Goal: Task Accomplishment & Management: Use online tool/utility

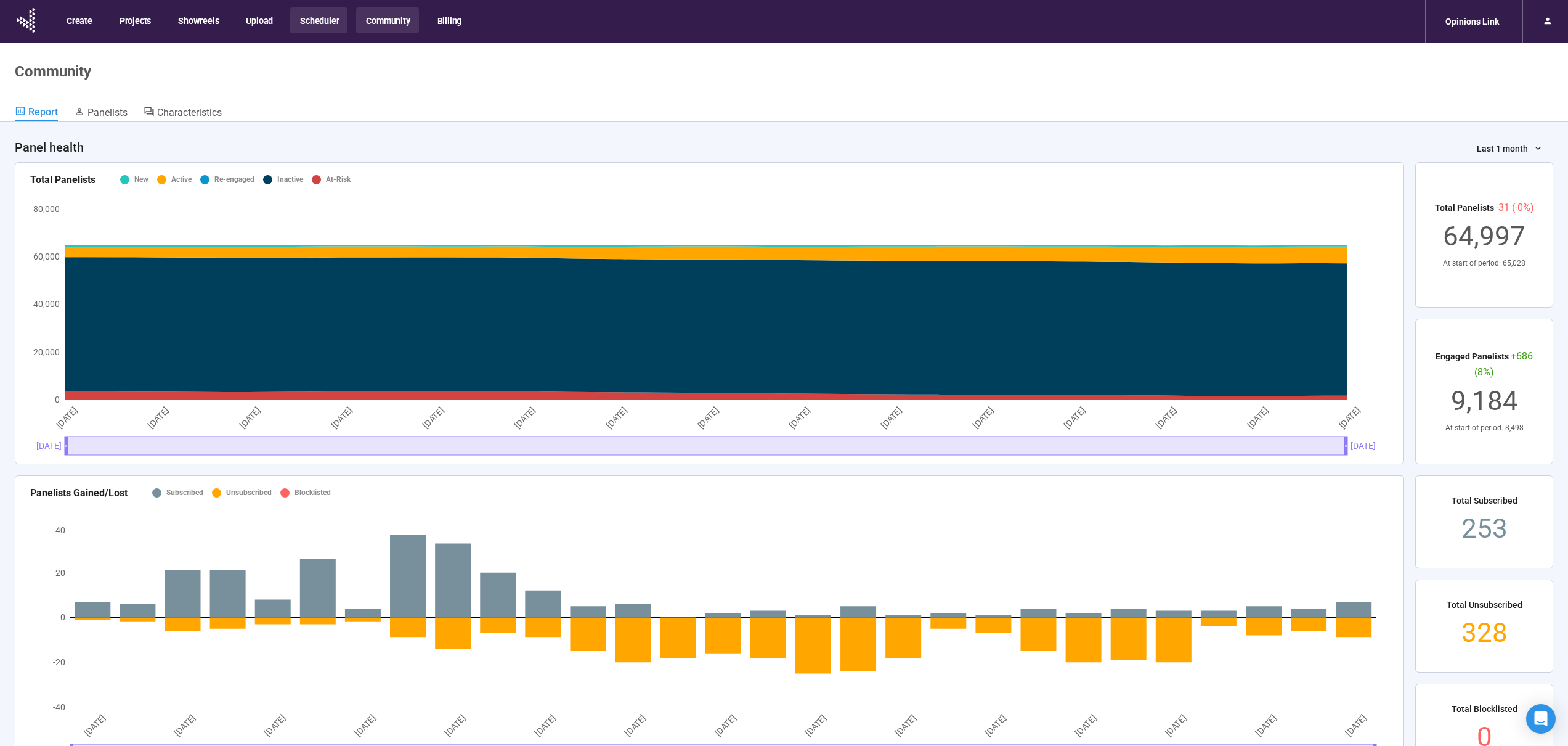
click at [328, 19] on button "Scheduler" at bounding box center [319, 20] width 58 height 26
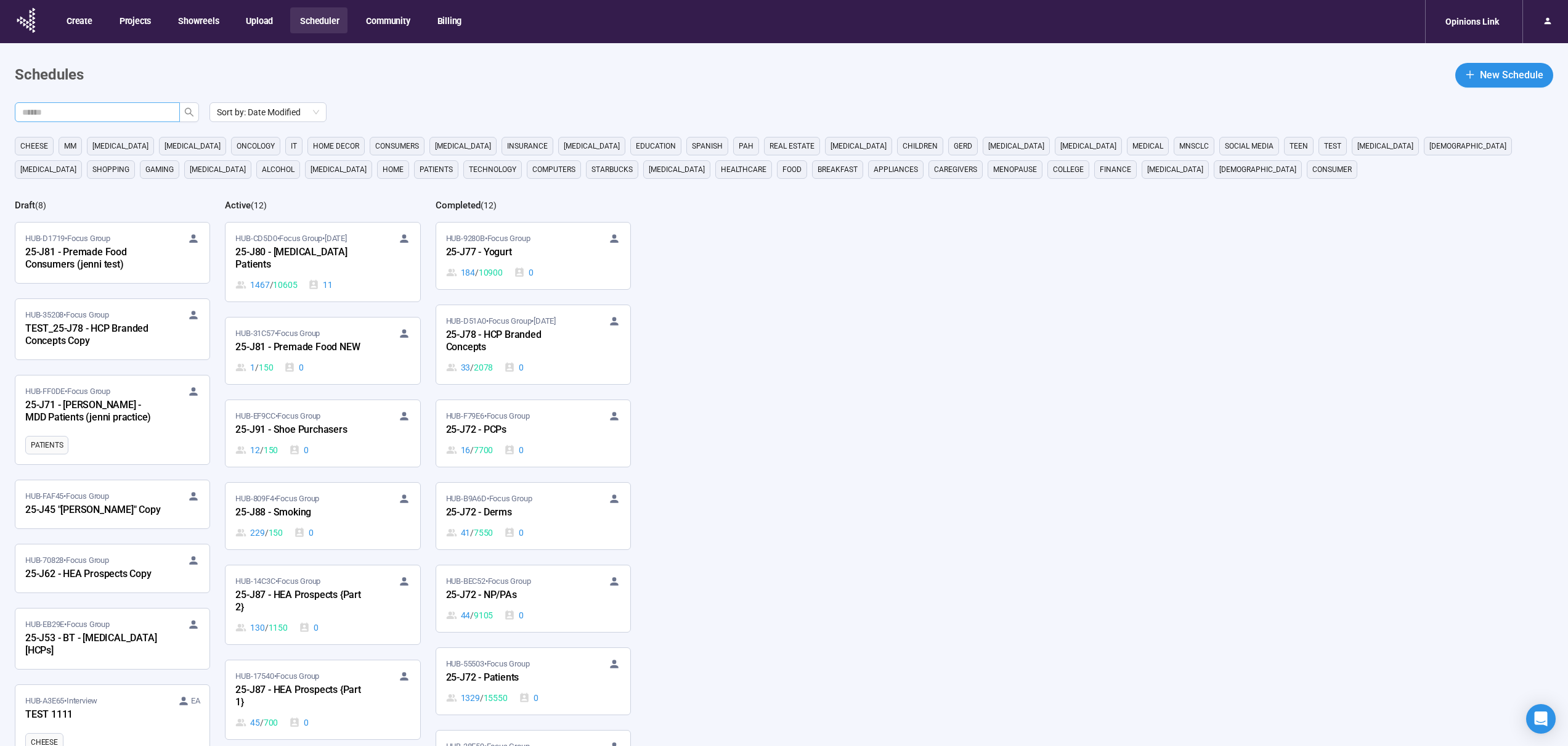
click at [100, 116] on input "text" at bounding box center [91, 112] width 140 height 14
type input "***"
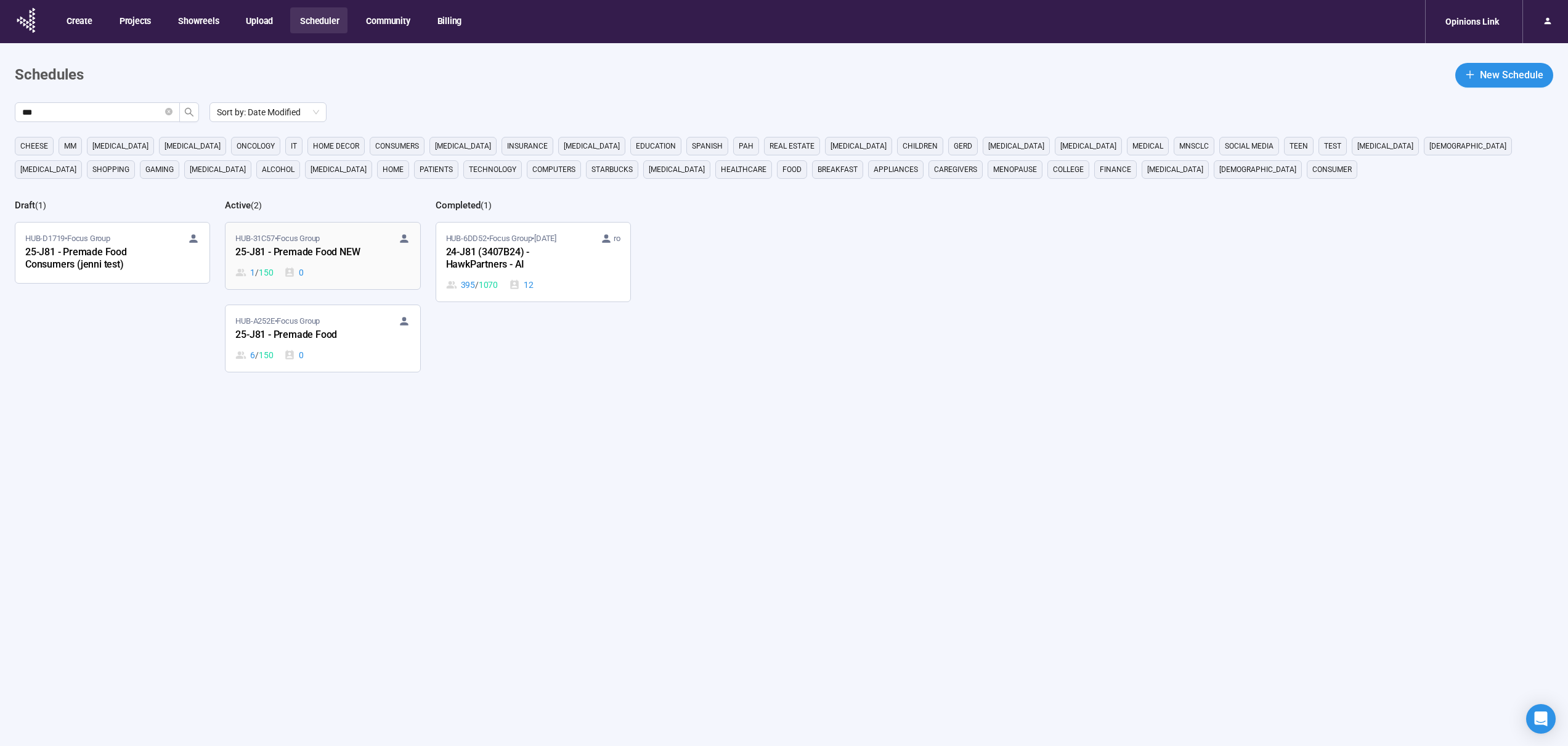
click at [351, 270] on div "1 / 150 0" at bounding box center [322, 273] width 174 height 14
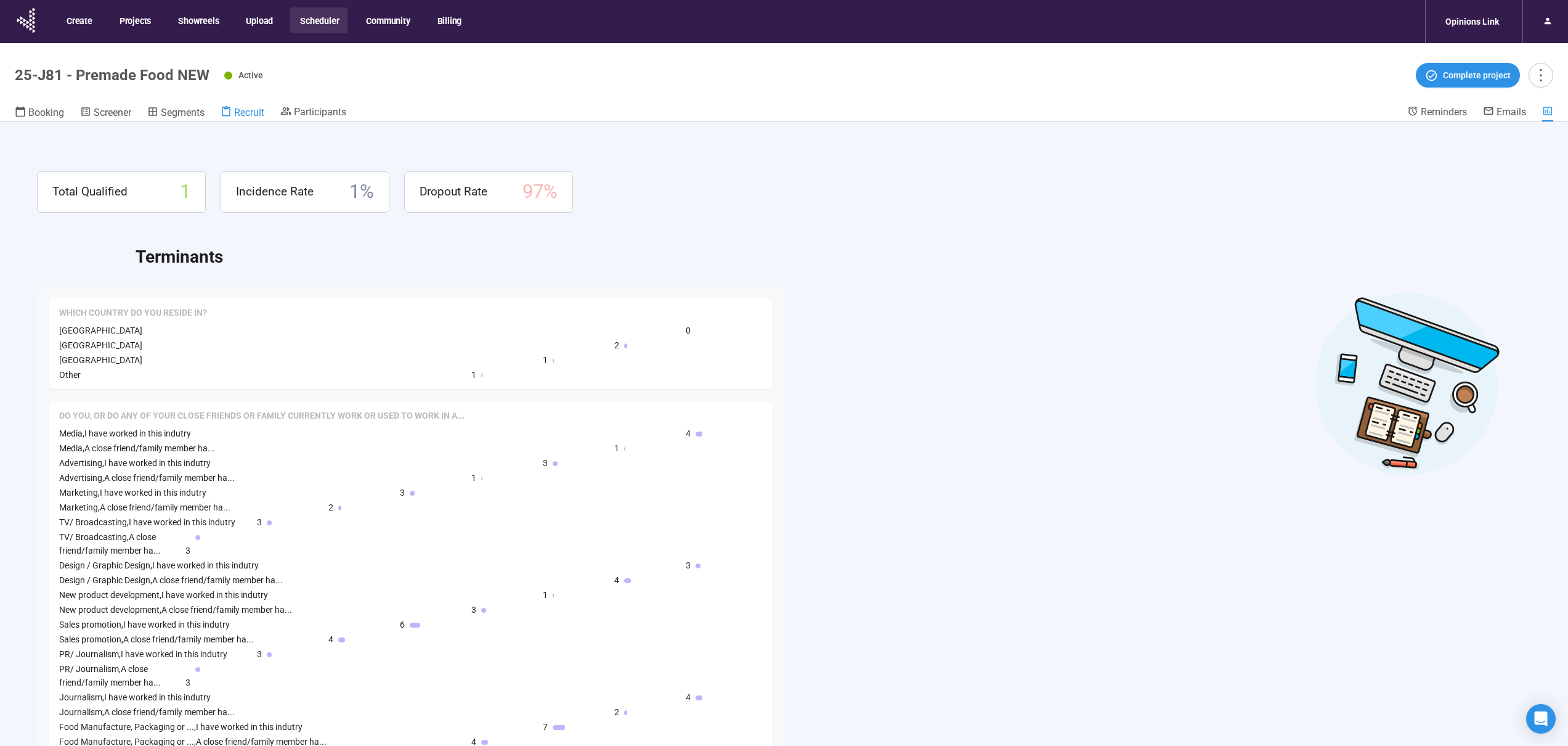
click at [232, 107] on icon at bounding box center [226, 111] width 11 height 11
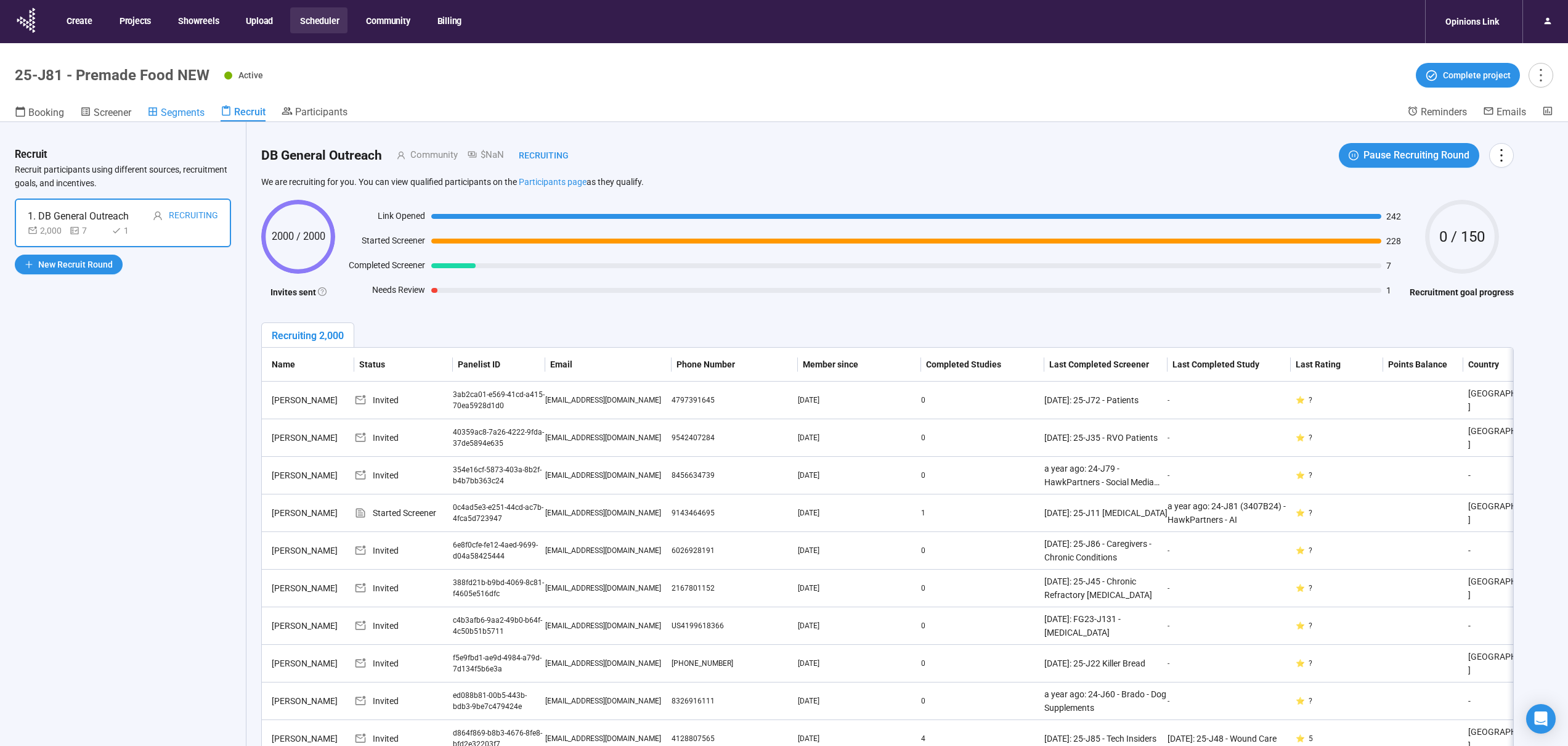
click at [171, 114] on span "Segments" at bounding box center [183, 112] width 44 height 12
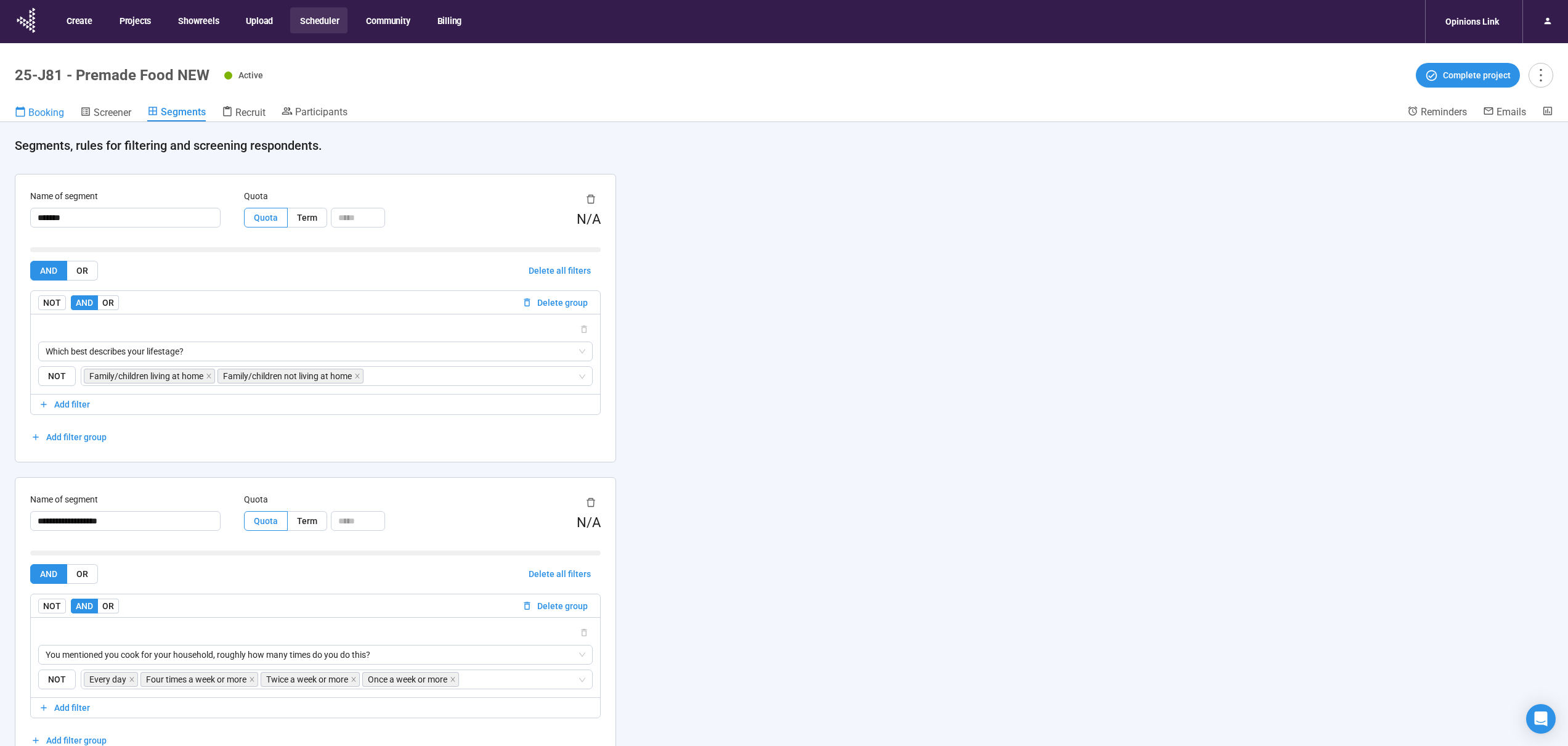
click at [35, 110] on span "Booking" at bounding box center [47, 112] width 36 height 12
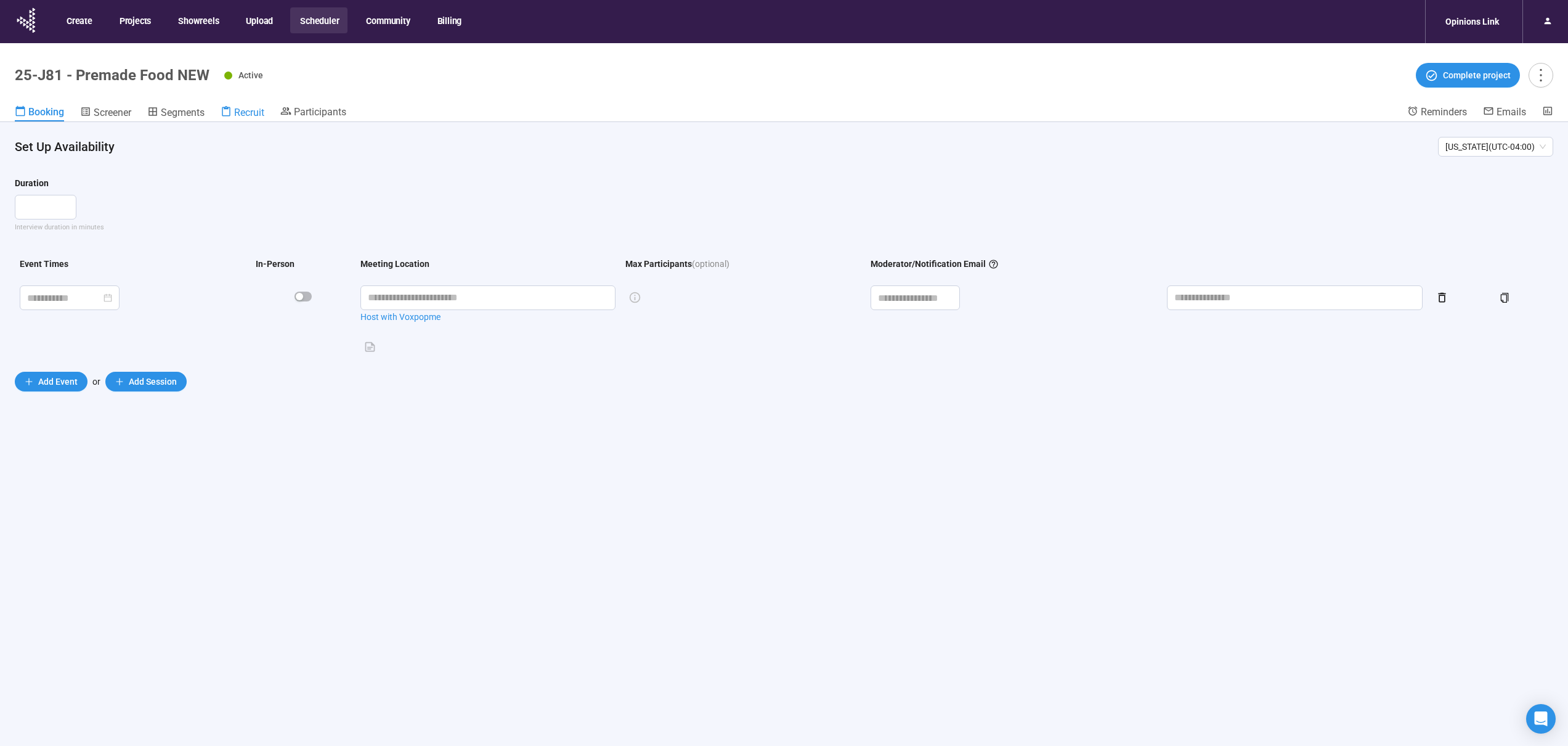
click at [239, 112] on span "Recruit" at bounding box center [250, 112] width 30 height 12
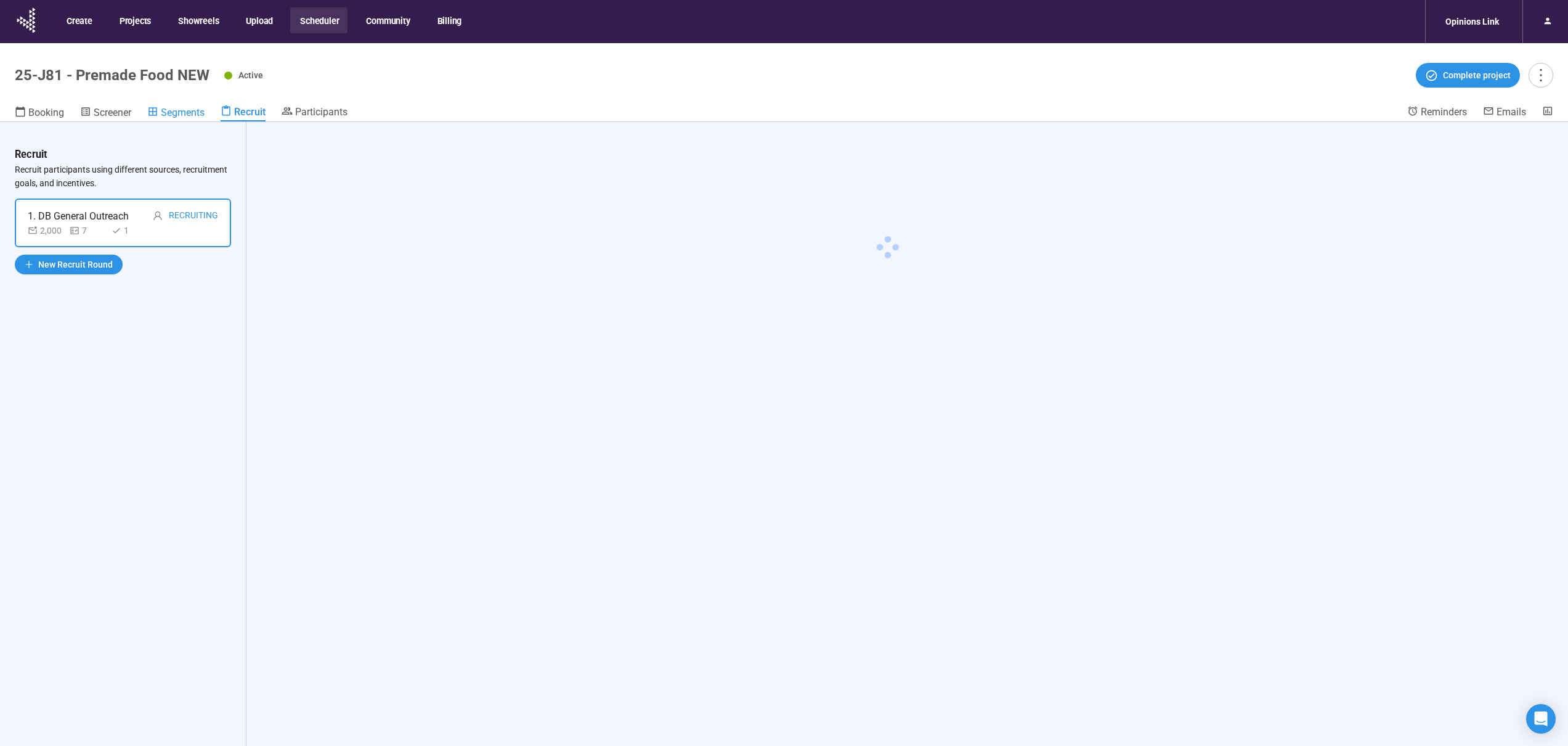
click at [193, 113] on span "Segments" at bounding box center [183, 112] width 44 height 12
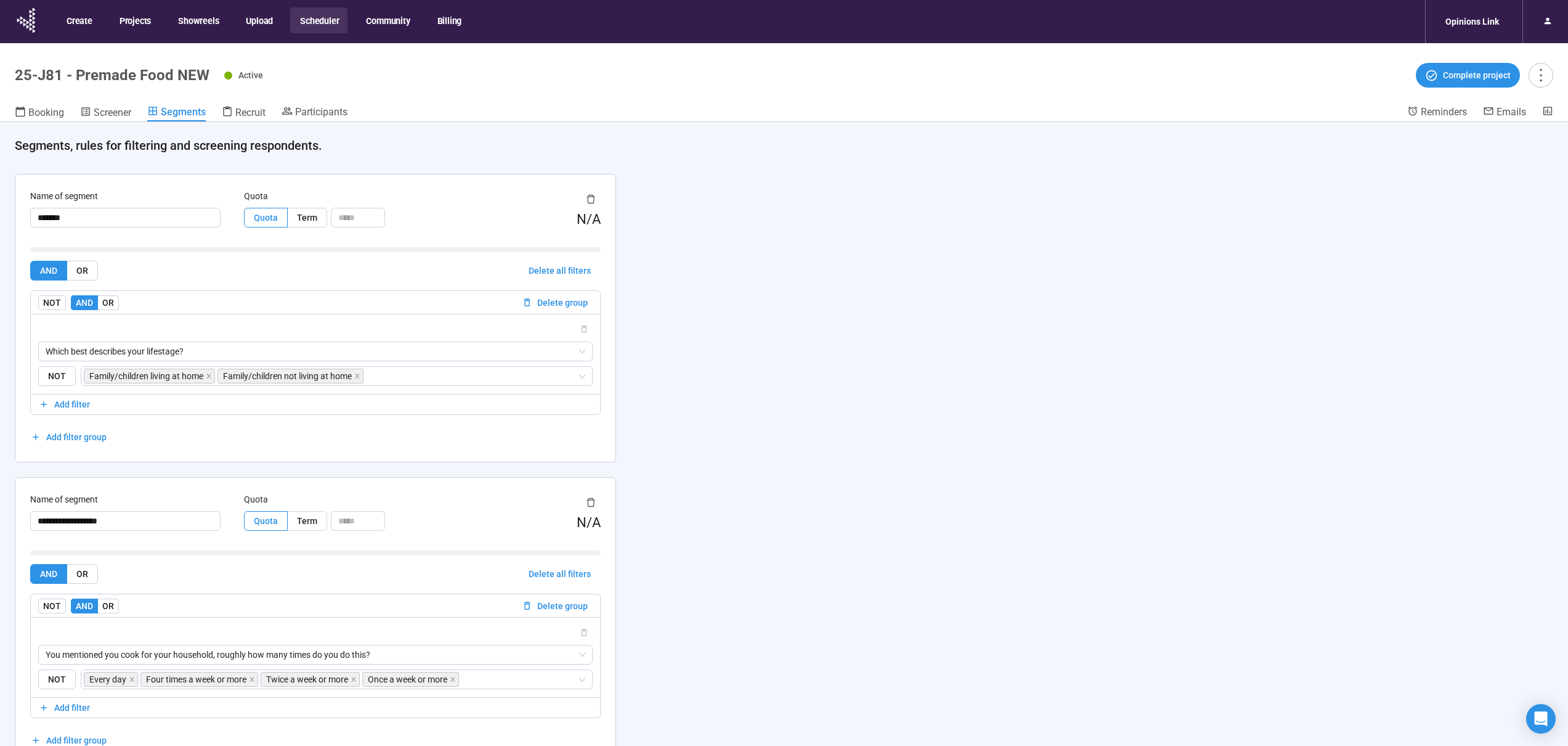
click at [372, 84] on div "Active Complete project" at bounding box center [889, 75] width 1329 height 25
click at [38, 107] on span "Booking" at bounding box center [47, 112] width 36 height 12
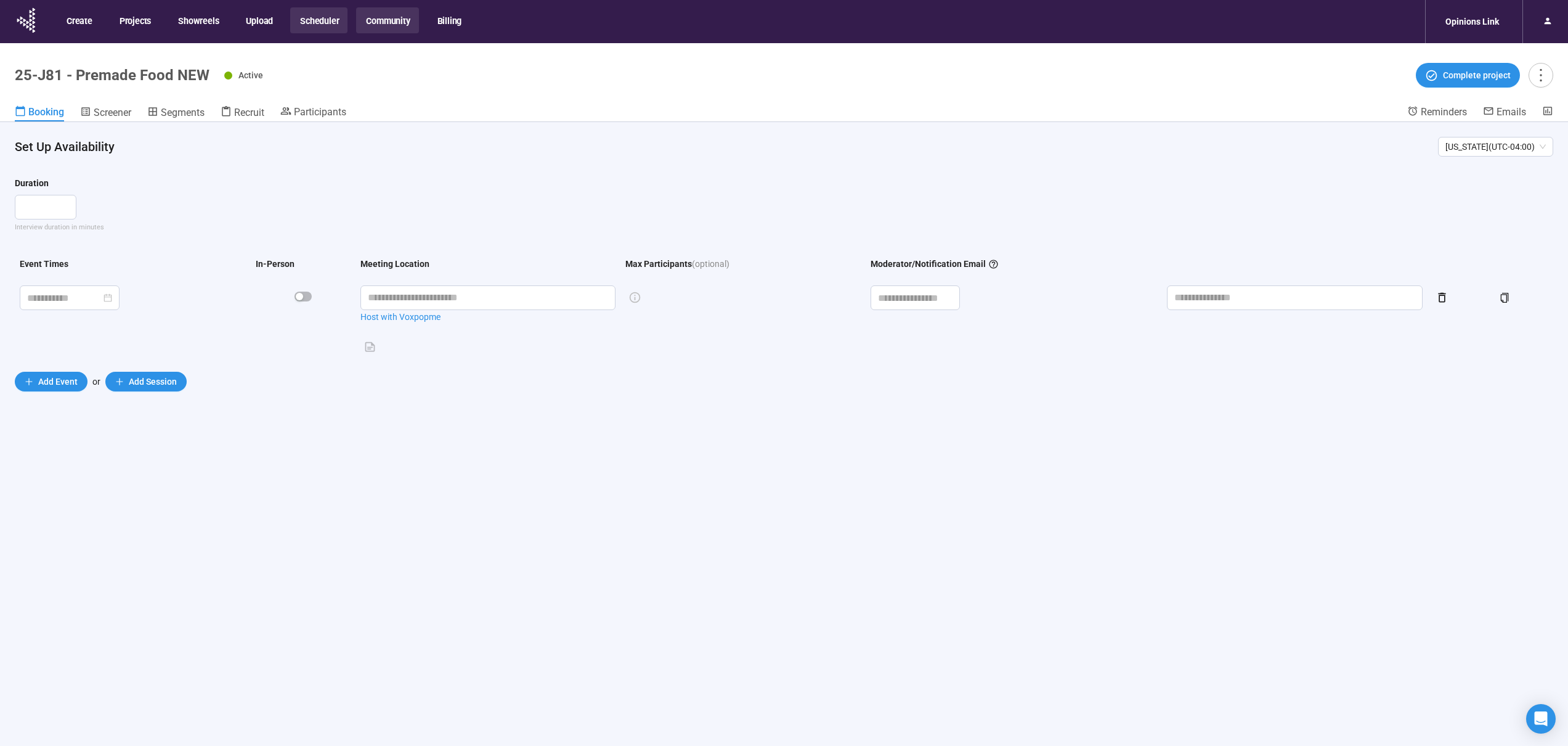
click at [388, 20] on button "Community" at bounding box center [387, 20] width 63 height 26
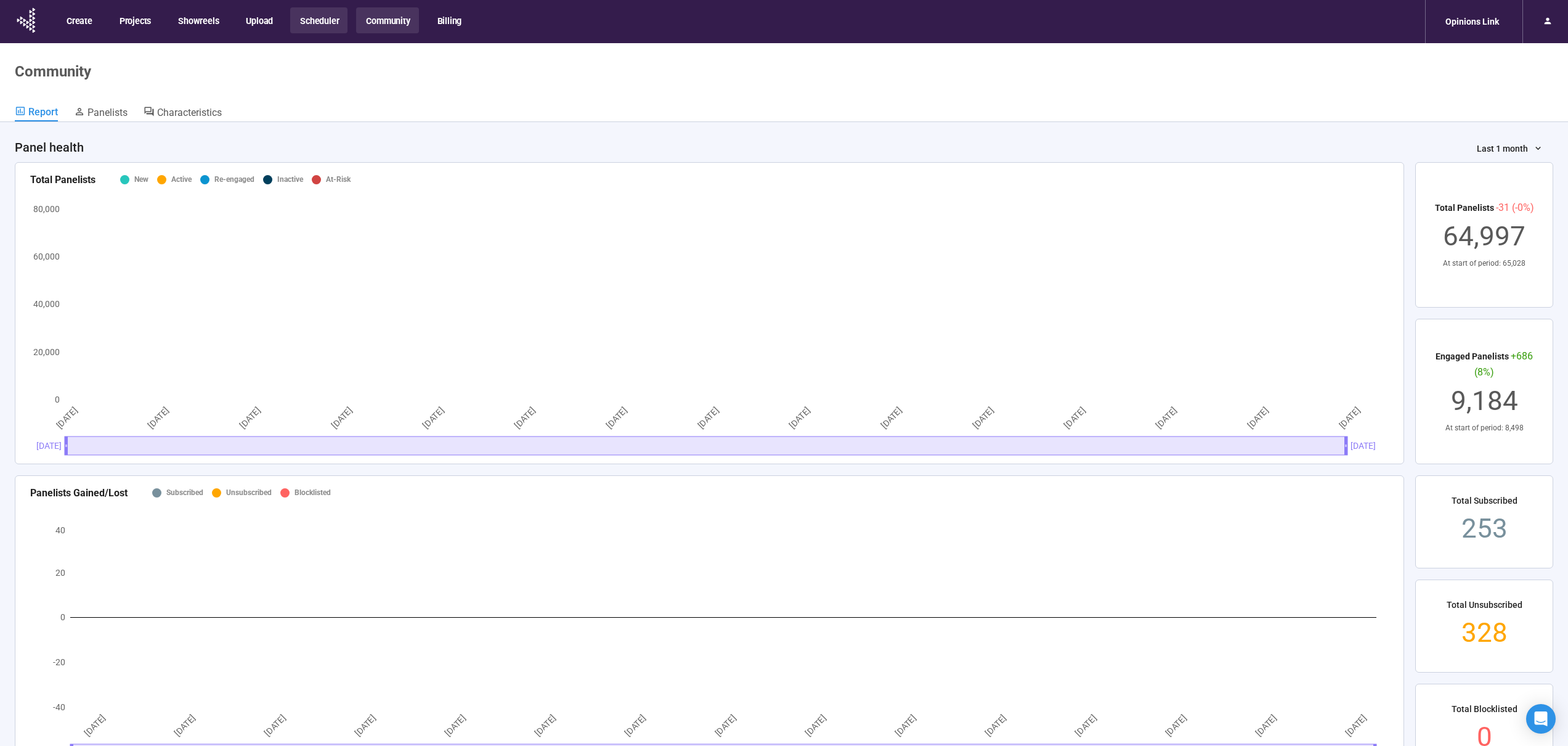
click at [327, 20] on button "Scheduler" at bounding box center [319, 20] width 58 height 26
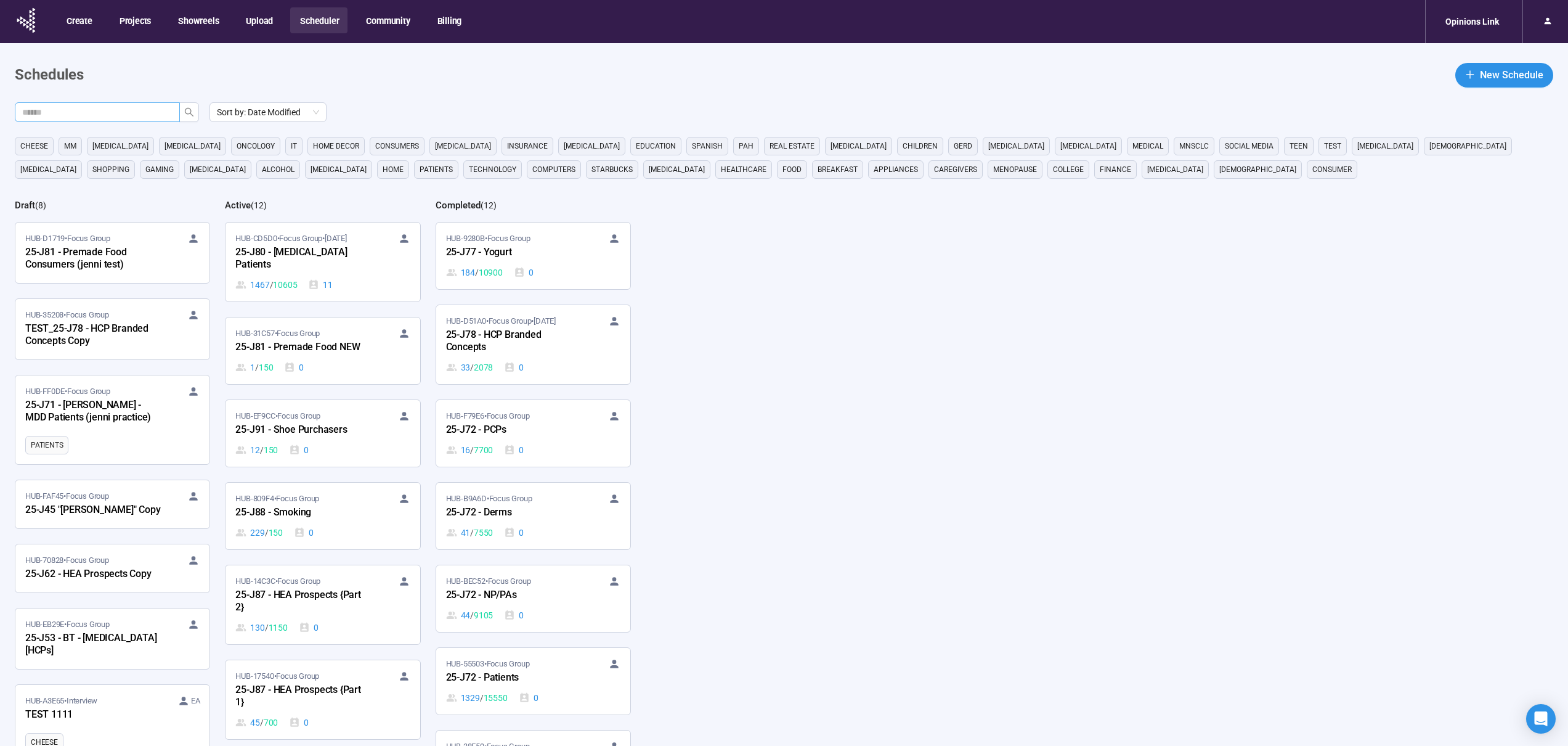
click at [124, 107] on input "text" at bounding box center [91, 112] width 140 height 14
type input "***"
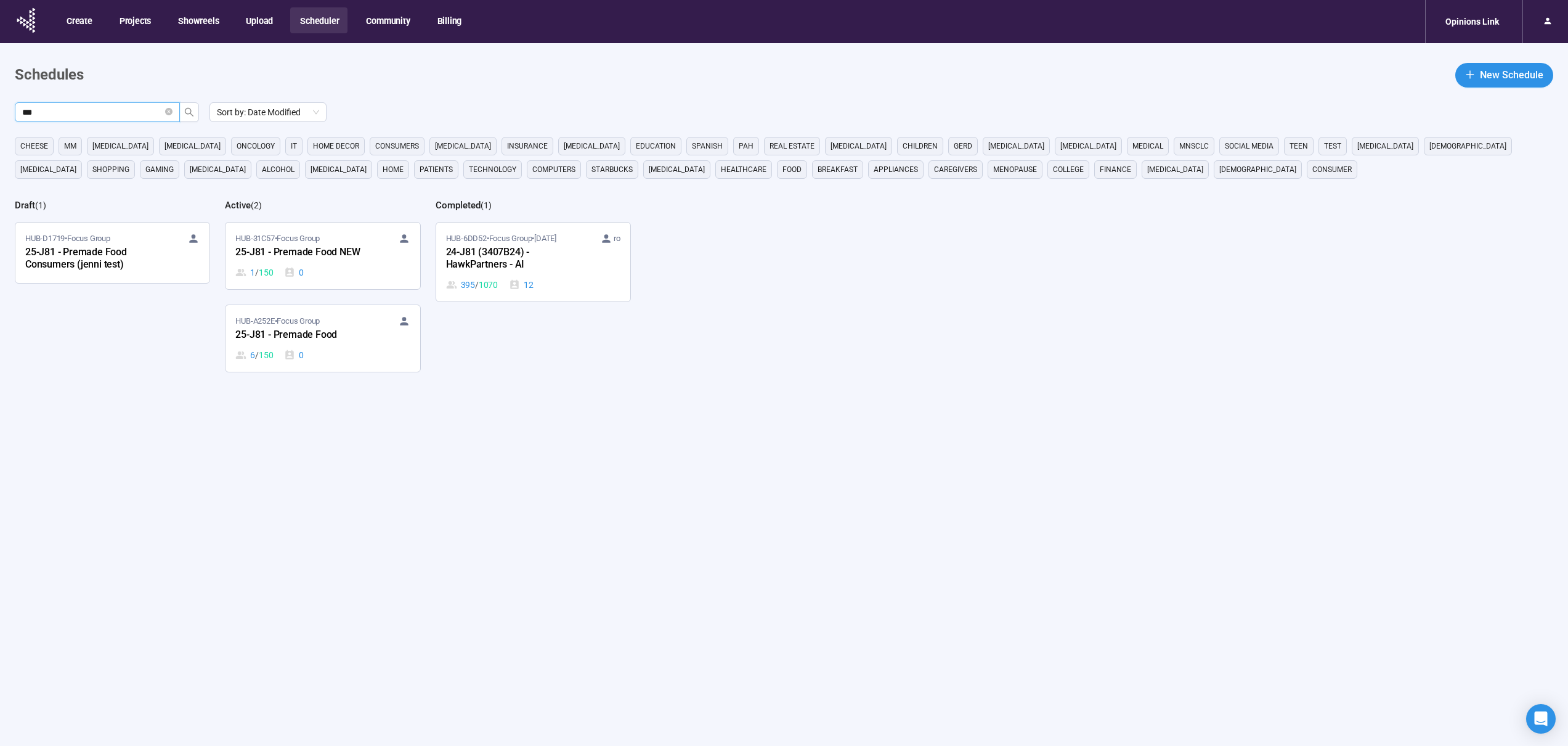
click at [349, 326] on div "HUB-A252E • Focus Group" at bounding box center [322, 321] width 174 height 12
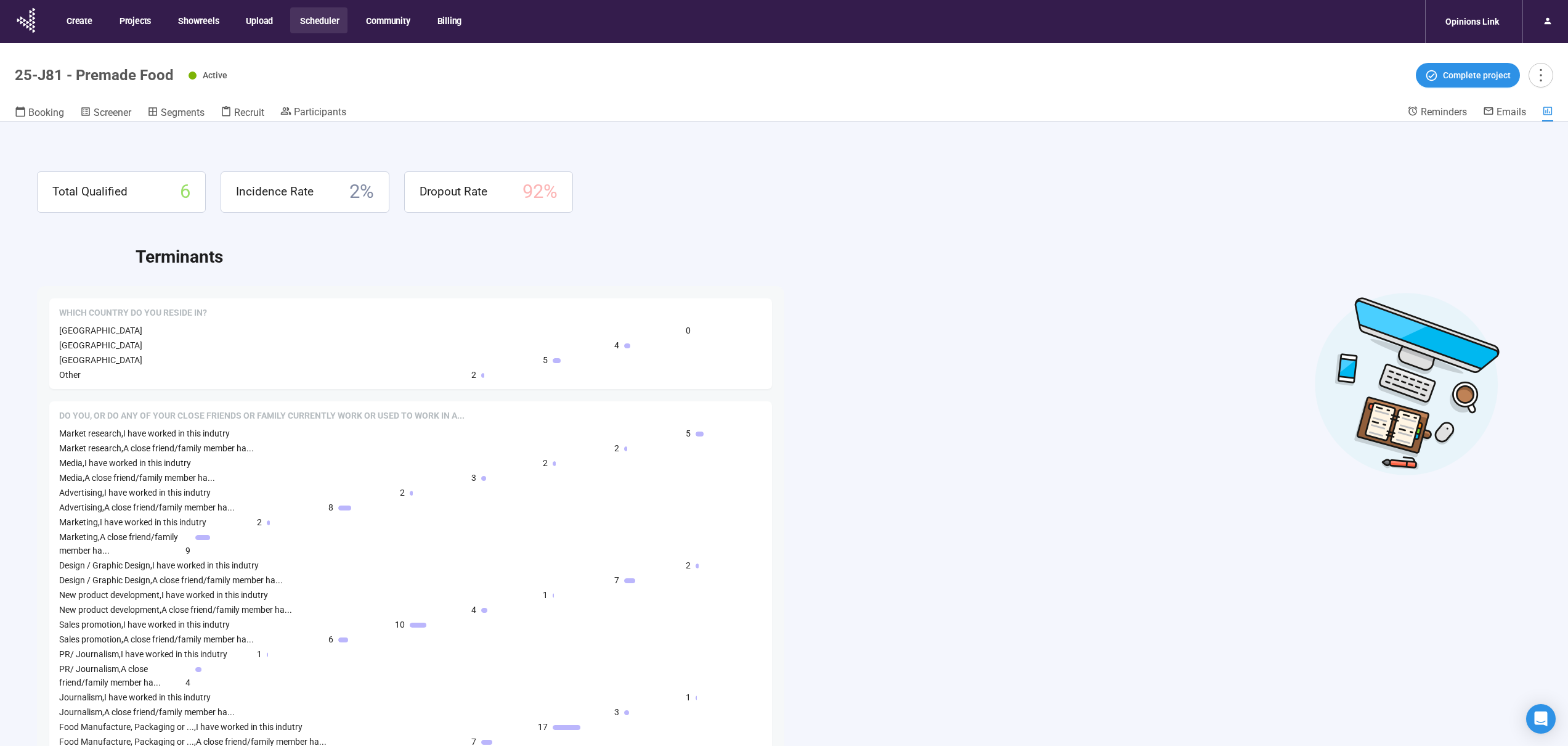
click at [322, 100] on header "25-J81 - Premade Food Active Complete project Booking Screener Segments Recruit…" at bounding box center [784, 82] width 1568 height 79
click at [315, 109] on span "Participants" at bounding box center [320, 112] width 53 height 12
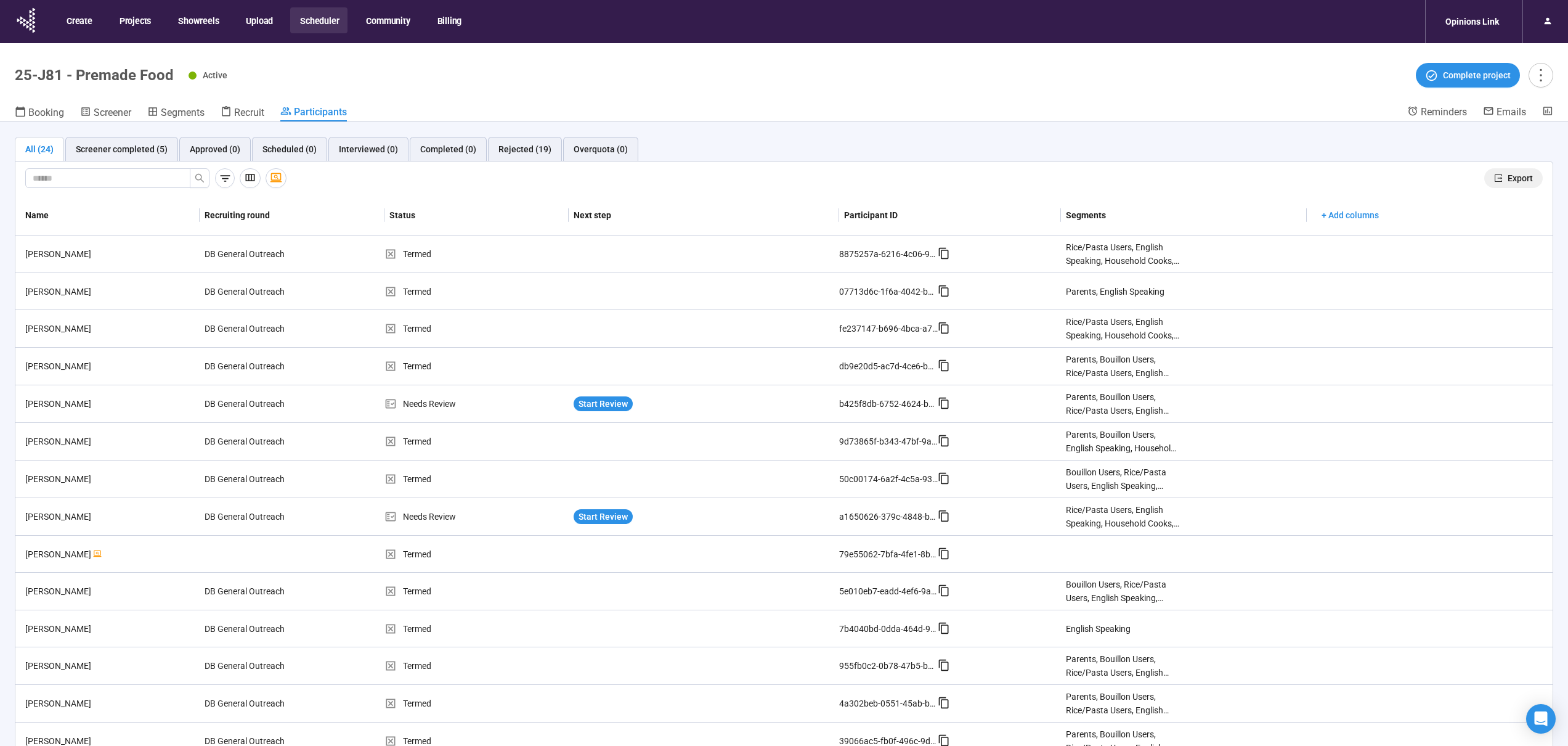
click at [1516, 179] on span "Export" at bounding box center [1520, 178] width 25 height 14
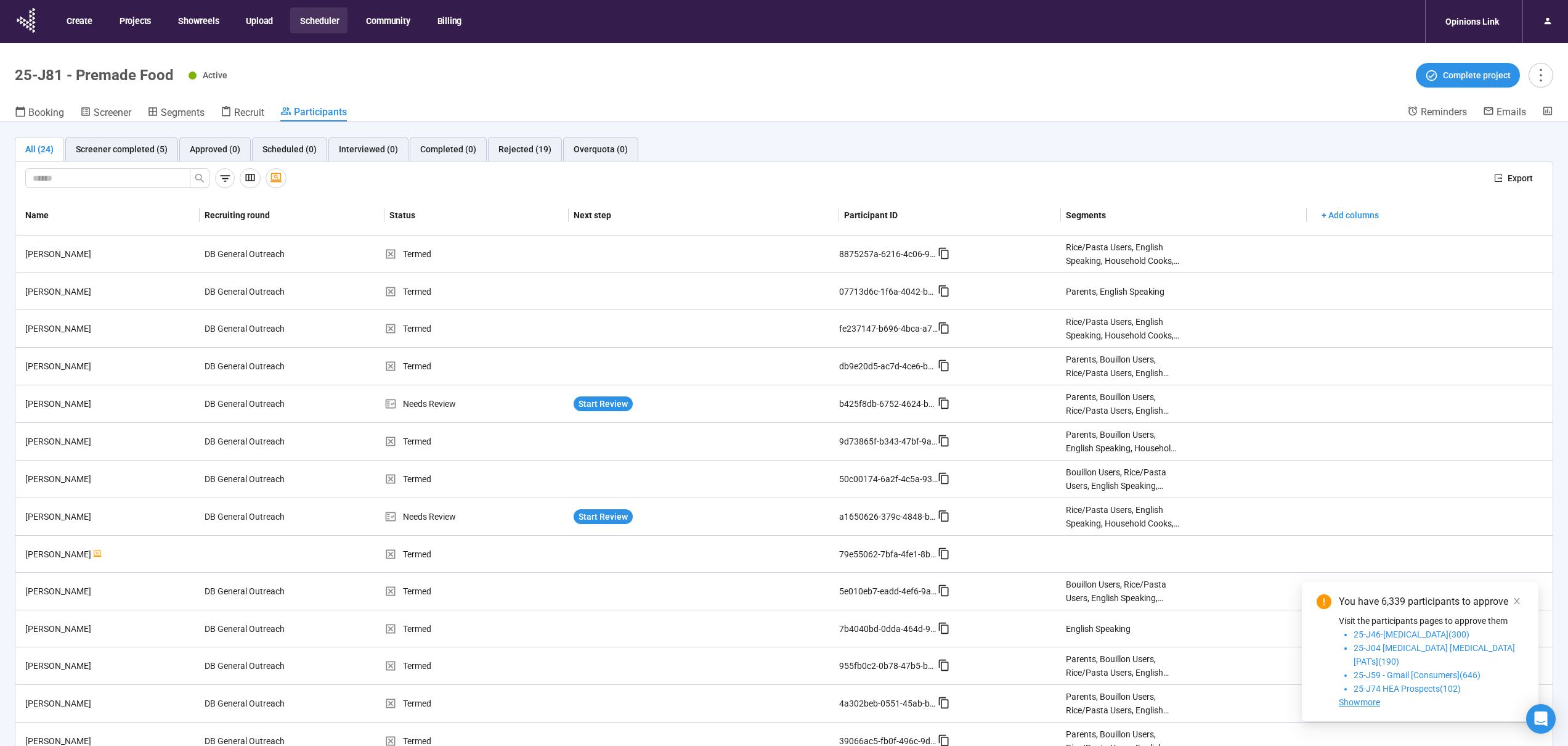
click at [332, 17] on button "Scheduler" at bounding box center [319, 20] width 58 height 26
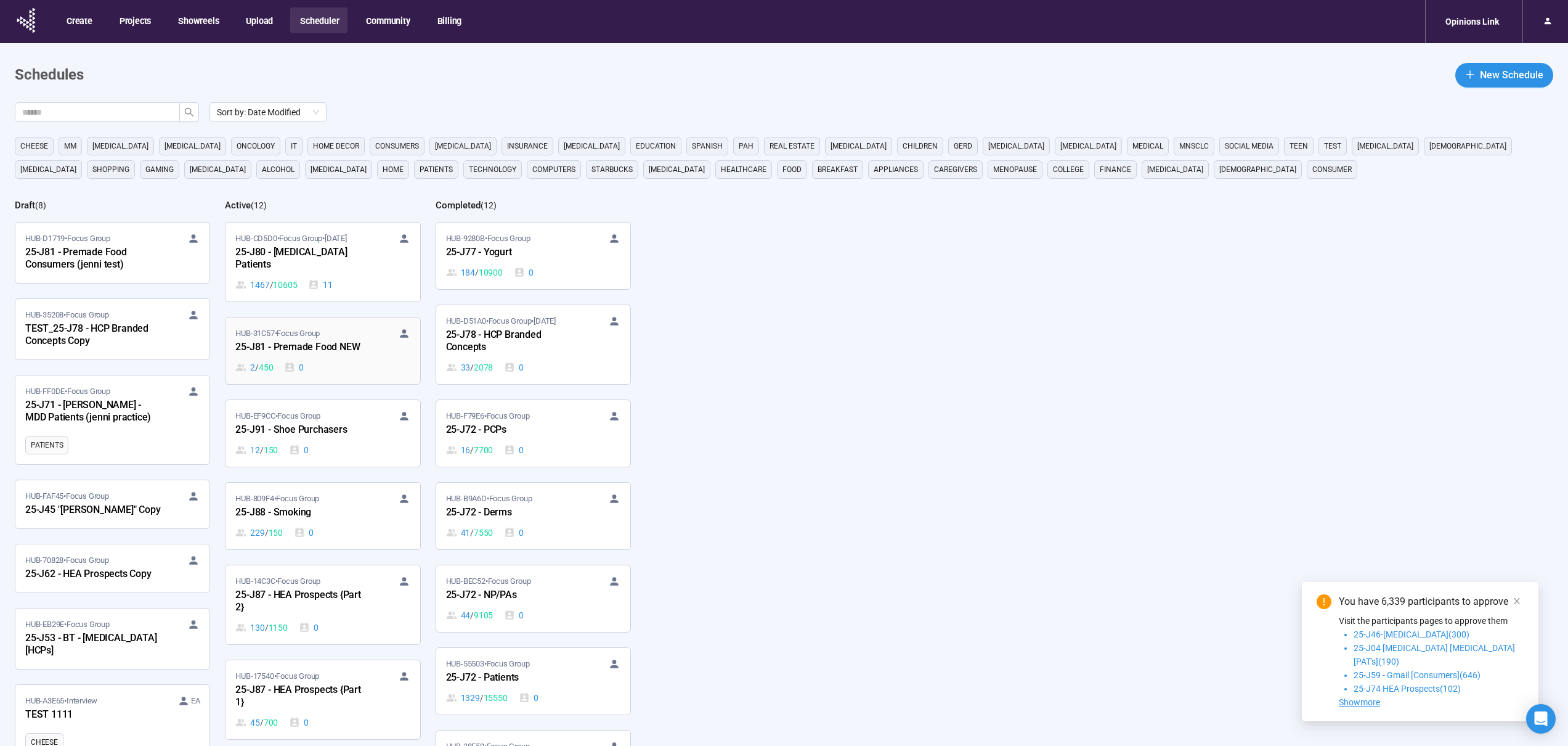
click at [314, 370] on div "2 / 450 0" at bounding box center [322, 368] width 174 height 14
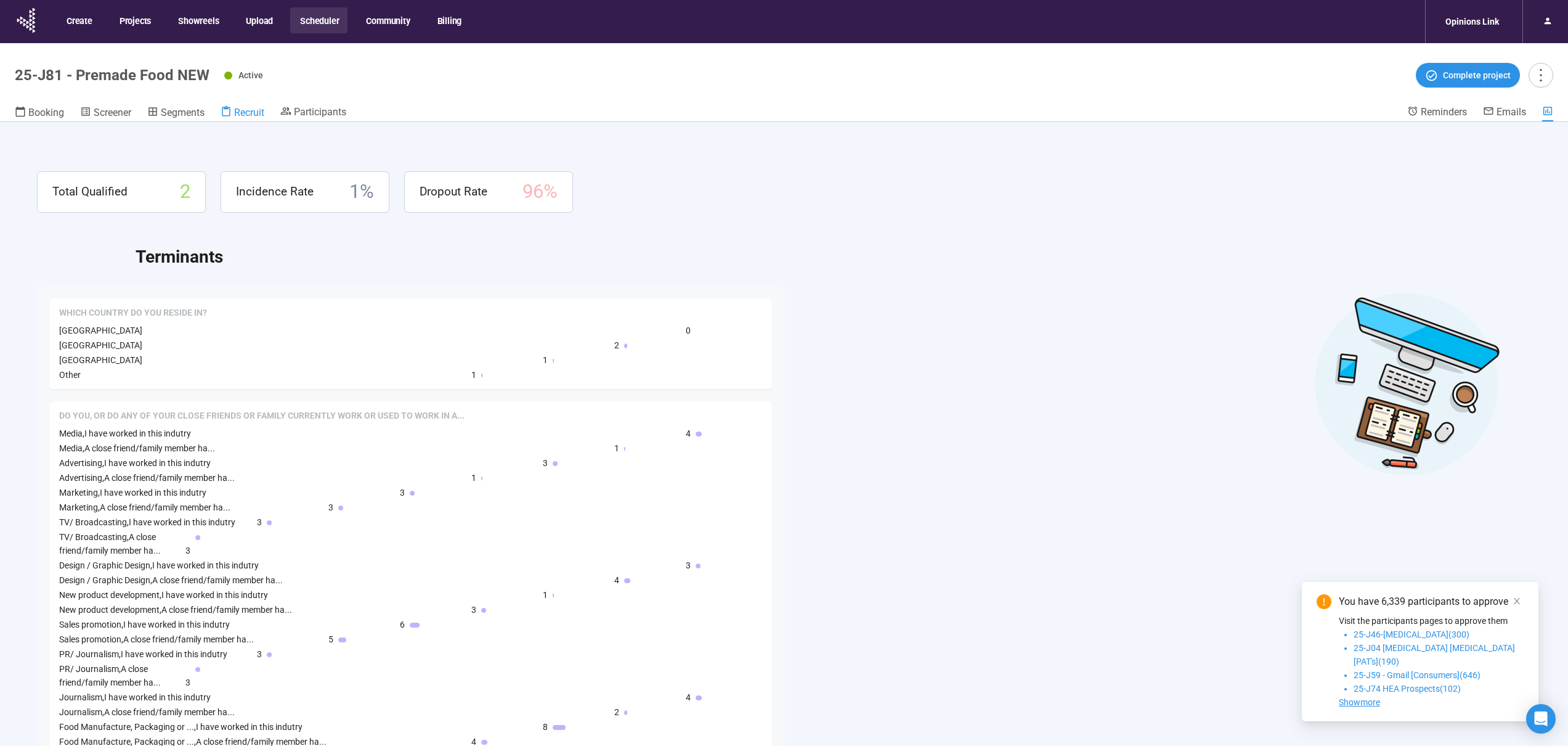
click at [239, 110] on span "Recruit" at bounding box center [250, 112] width 30 height 12
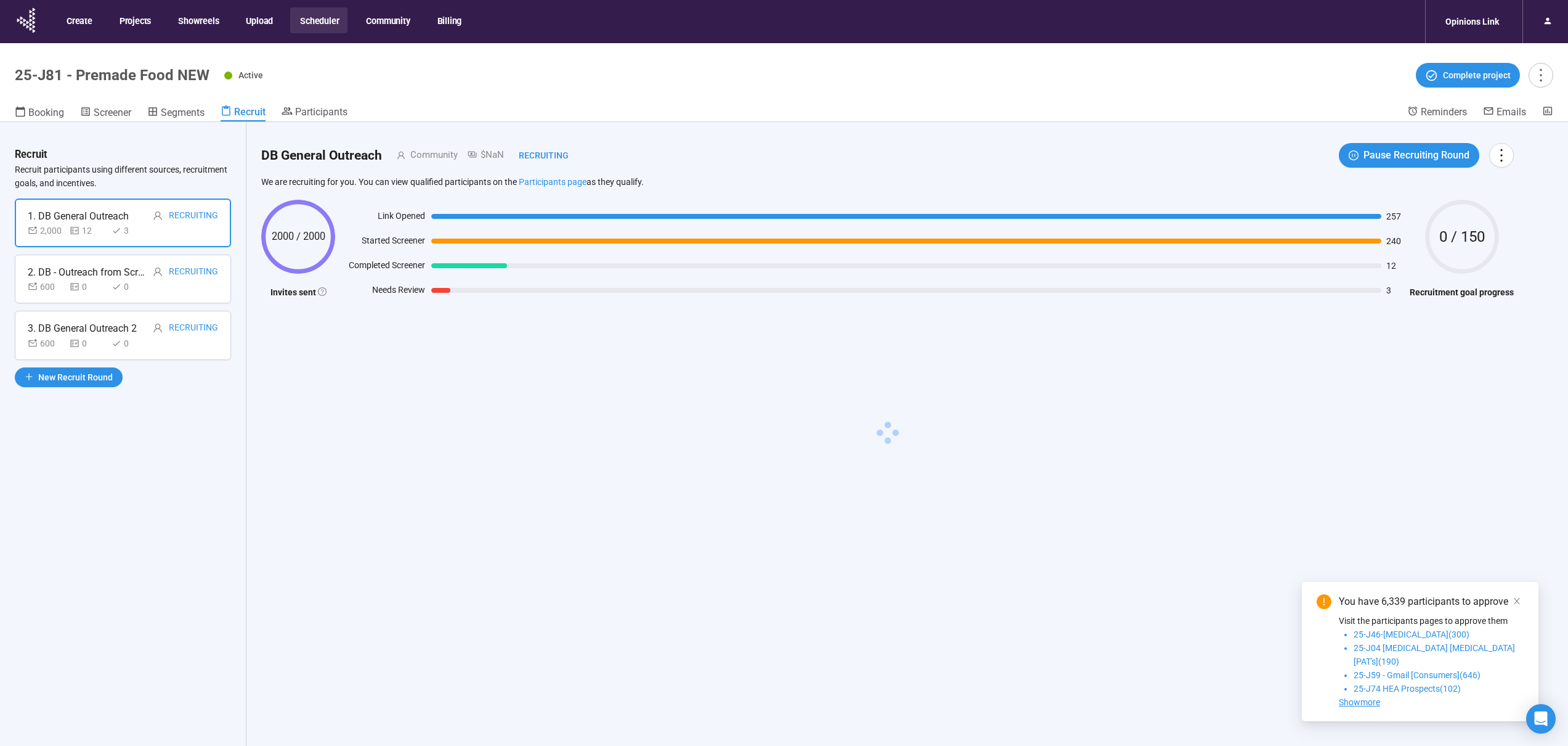
click at [153, 278] on div at bounding box center [158, 272] width 10 height 15
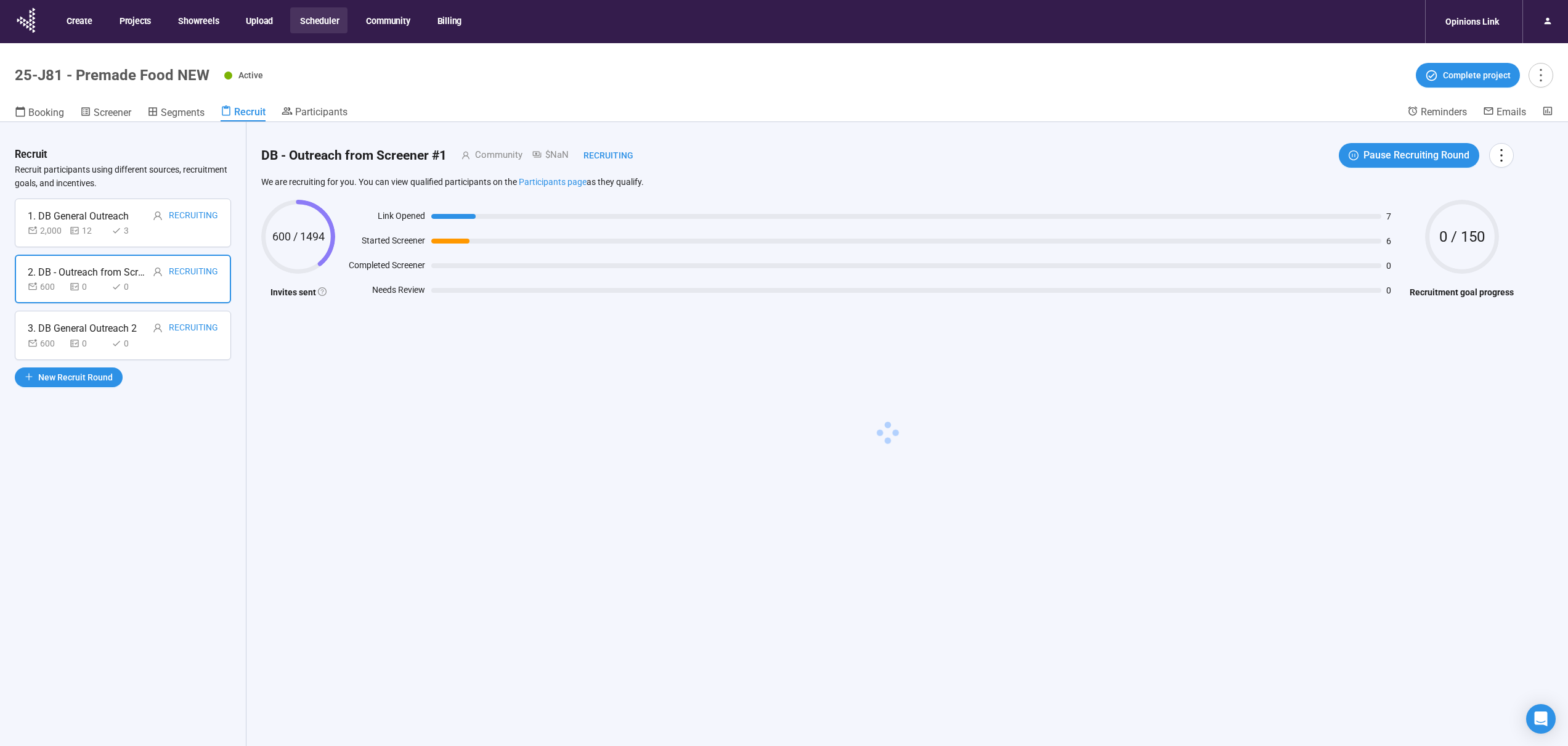
click at [135, 335] on div "3. DB General Outreach 2" at bounding box center [83, 327] width 109 height 15
click at [149, 278] on div "Recruiting" at bounding box center [183, 272] width 72 height 15
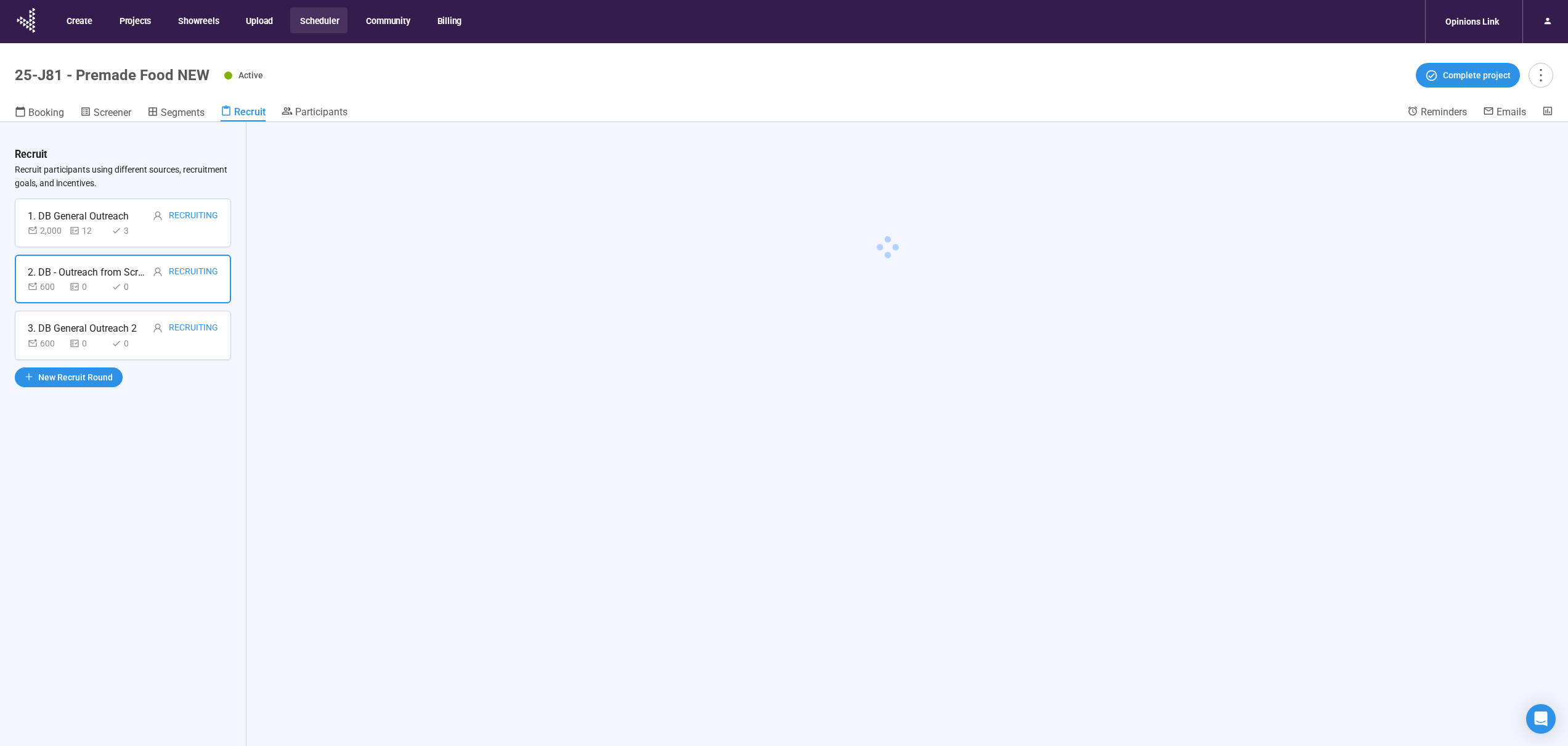
click at [163, 209] on div "Recruiting" at bounding box center [183, 216] width 72 height 15
click at [161, 225] on div "2,000 12 3" at bounding box center [123, 231] width 191 height 14
